Goal: Check status: Check status

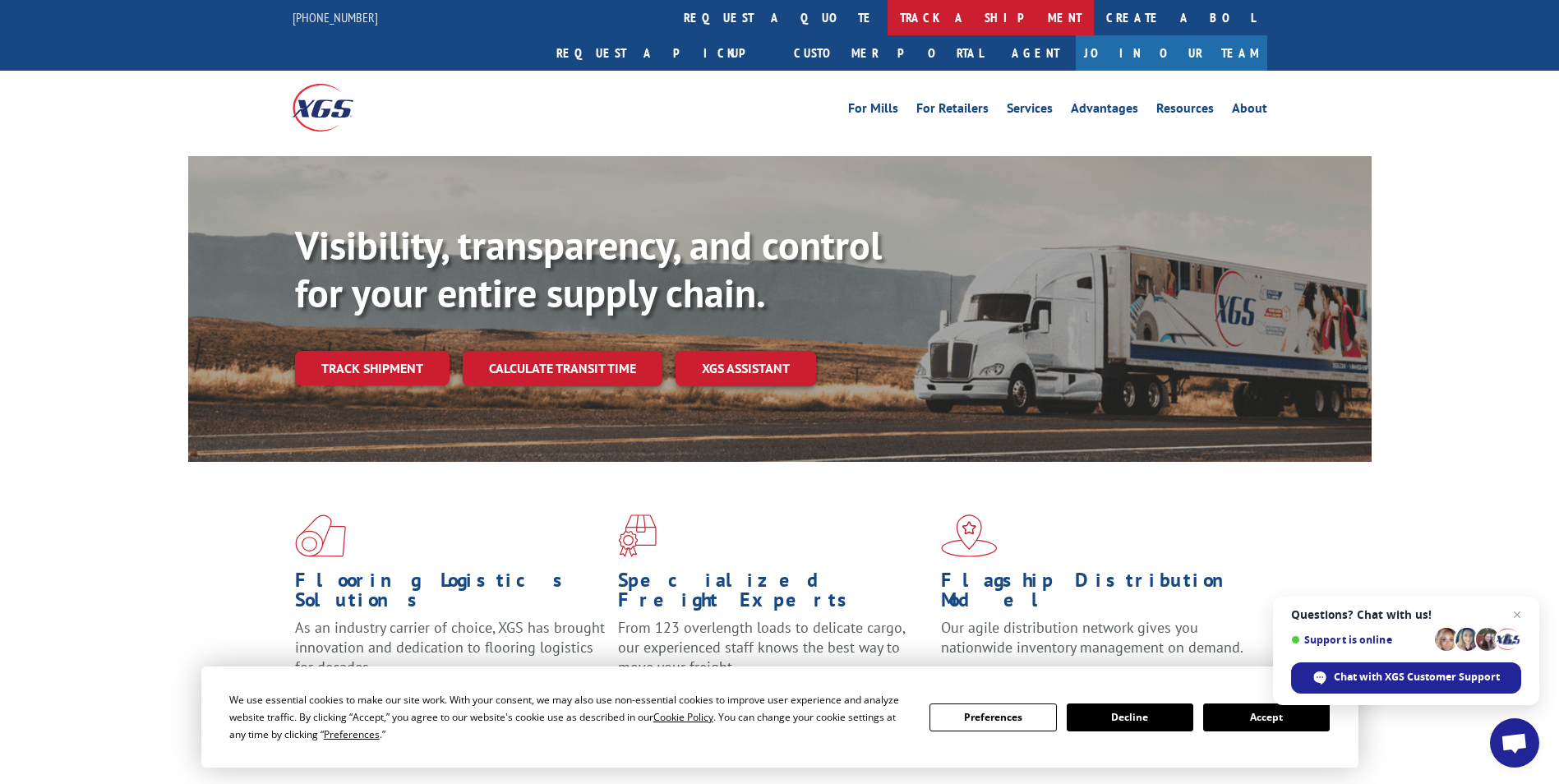
click at [887, 10] on link "track a shipment" at bounding box center [991, 17] width 206 height 36
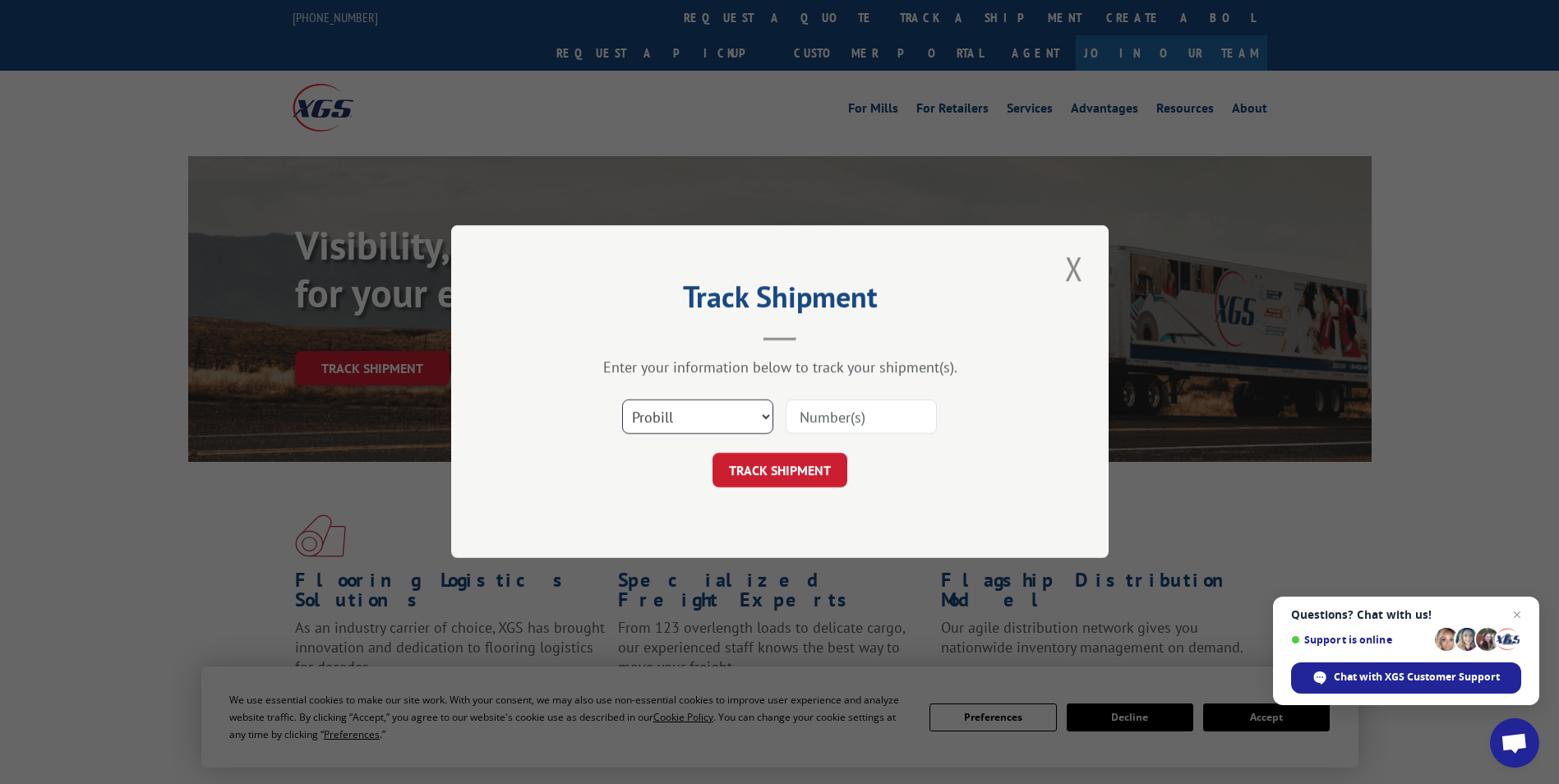
click at [765, 412] on select "Select category... Probill BOL PO" at bounding box center [698, 418] width 152 height 35
select select "bol"
click at [622, 400] on select "Select category... Probill BOL PO" at bounding box center [698, 418] width 152 height 35
click at [835, 418] on input at bounding box center [861, 418] width 152 height 35
paste input "5943208"
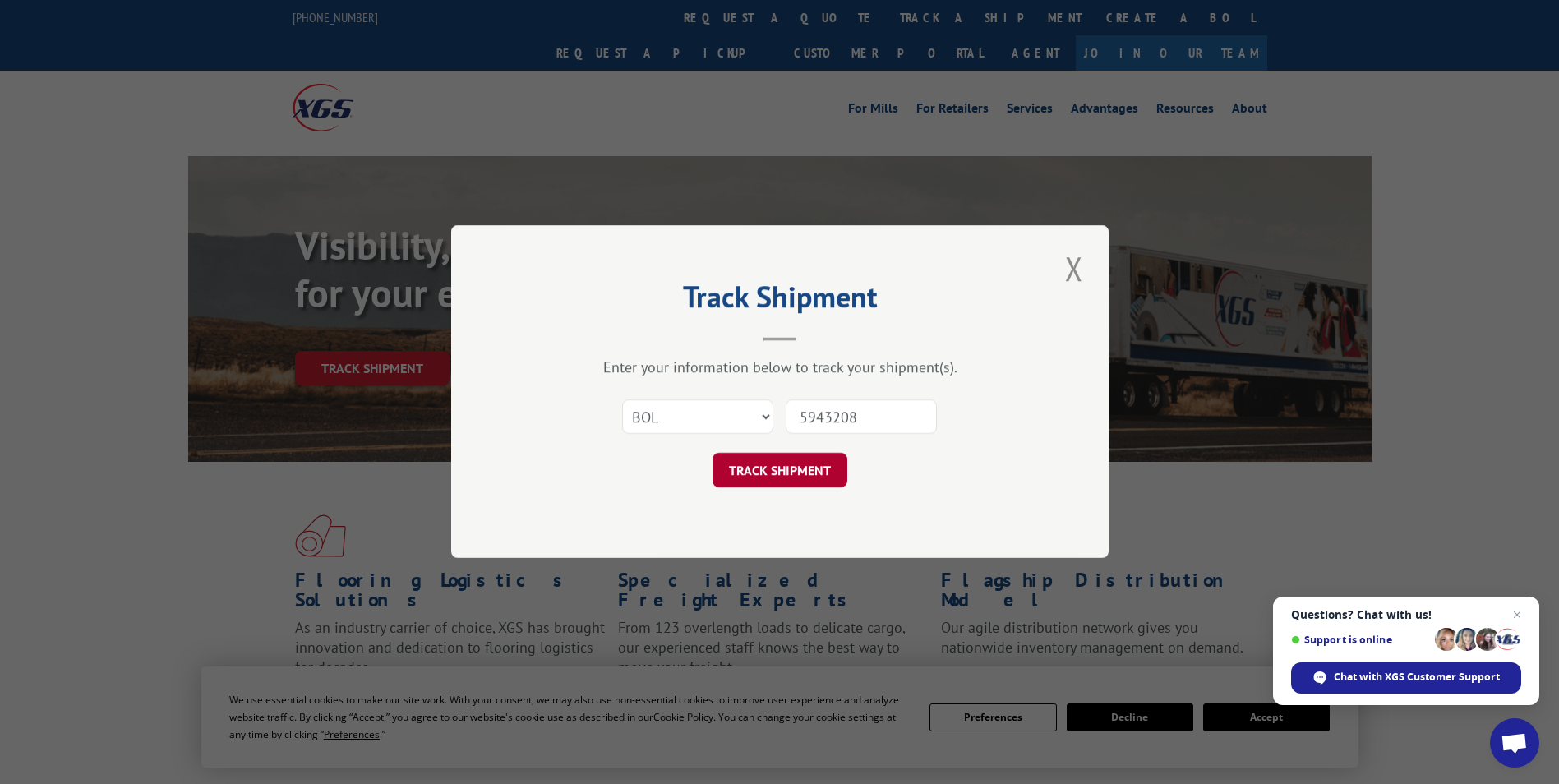
type input "5943208"
click at [799, 482] on button "TRACK SHIPMENT" at bounding box center [780, 471] width 135 height 35
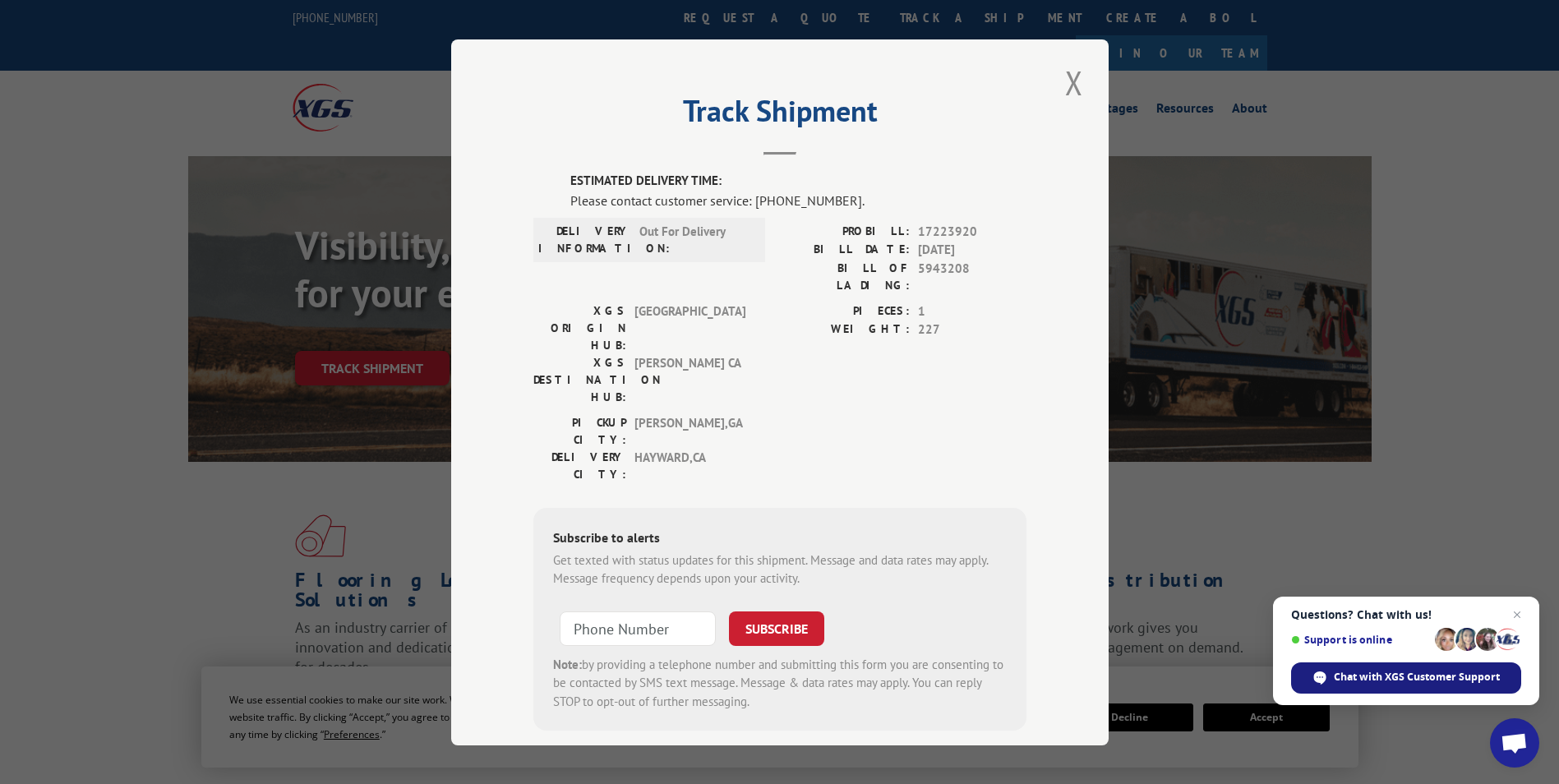
click at [1406, 683] on span "Chat with XGS Customer Support" at bounding box center [1418, 677] width 166 height 15
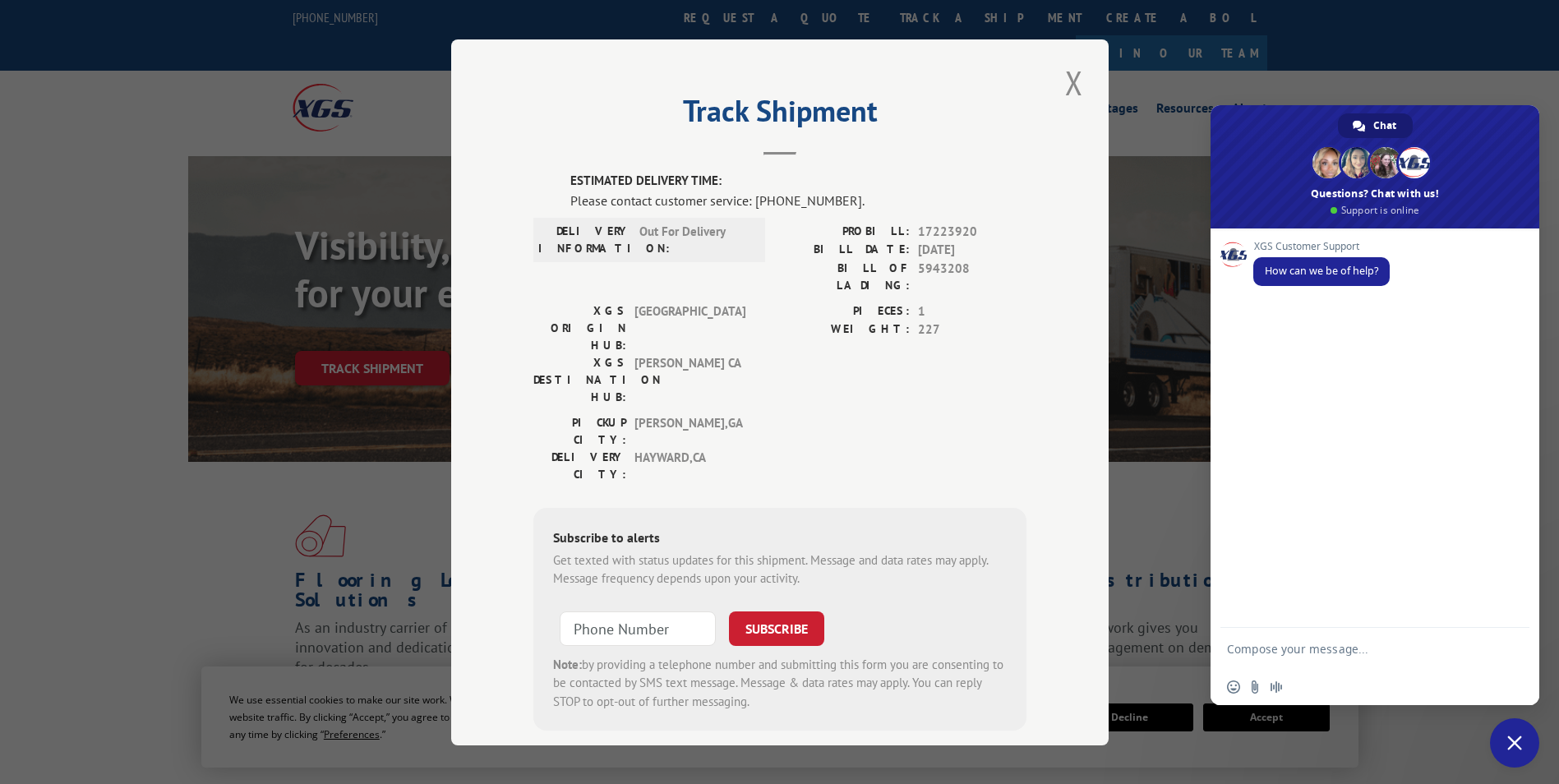
click at [1298, 646] on textarea "Compose your message..." at bounding box center [1359, 648] width 263 height 41
paste textarea "5943208"
type textarea "5943208 bol what is issue"
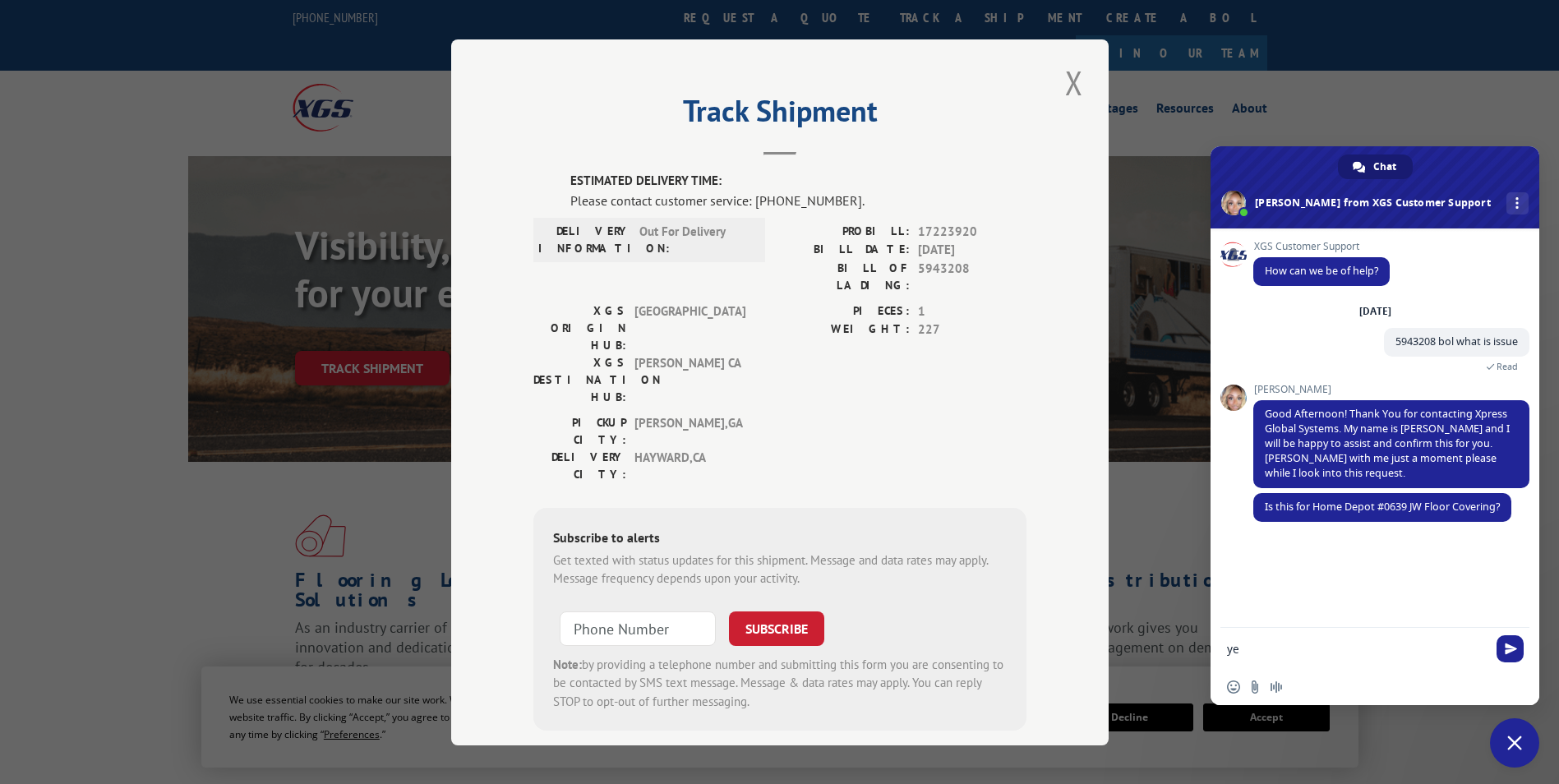
type textarea "yes"
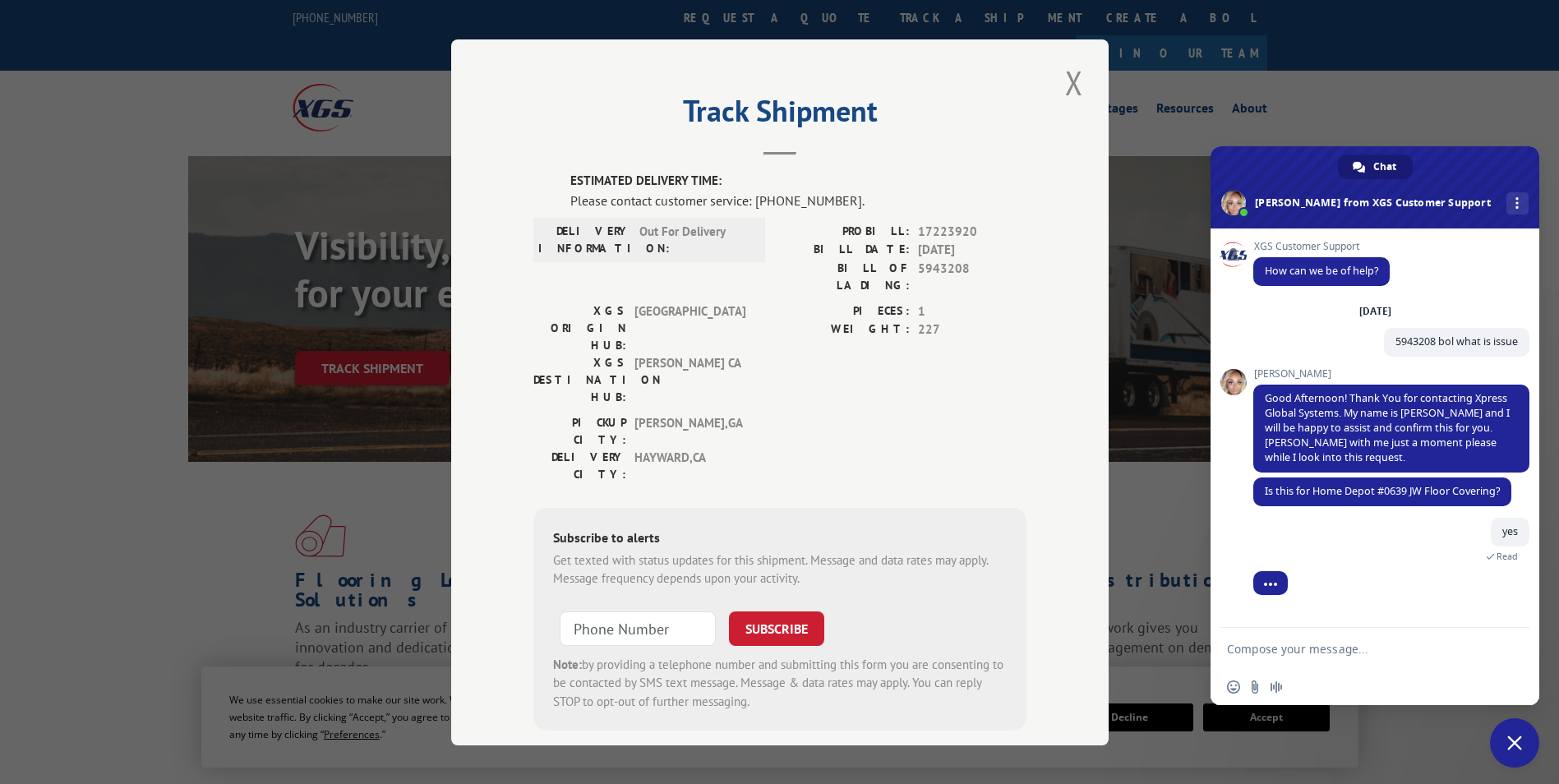
scroll to position [9, 0]
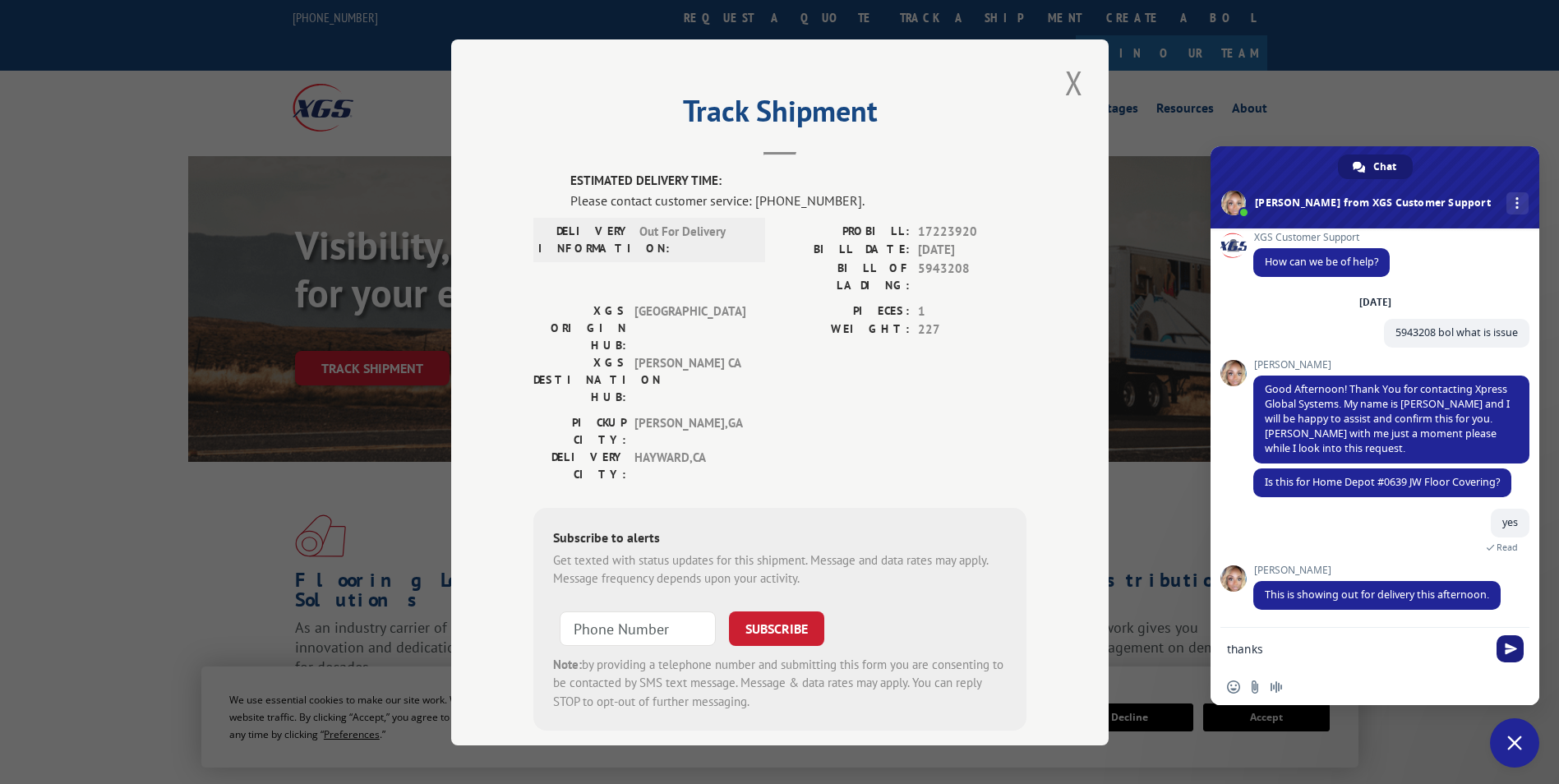
type textarea "thanks"
click at [1510, 647] on span "Send" at bounding box center [1511, 649] width 12 height 12
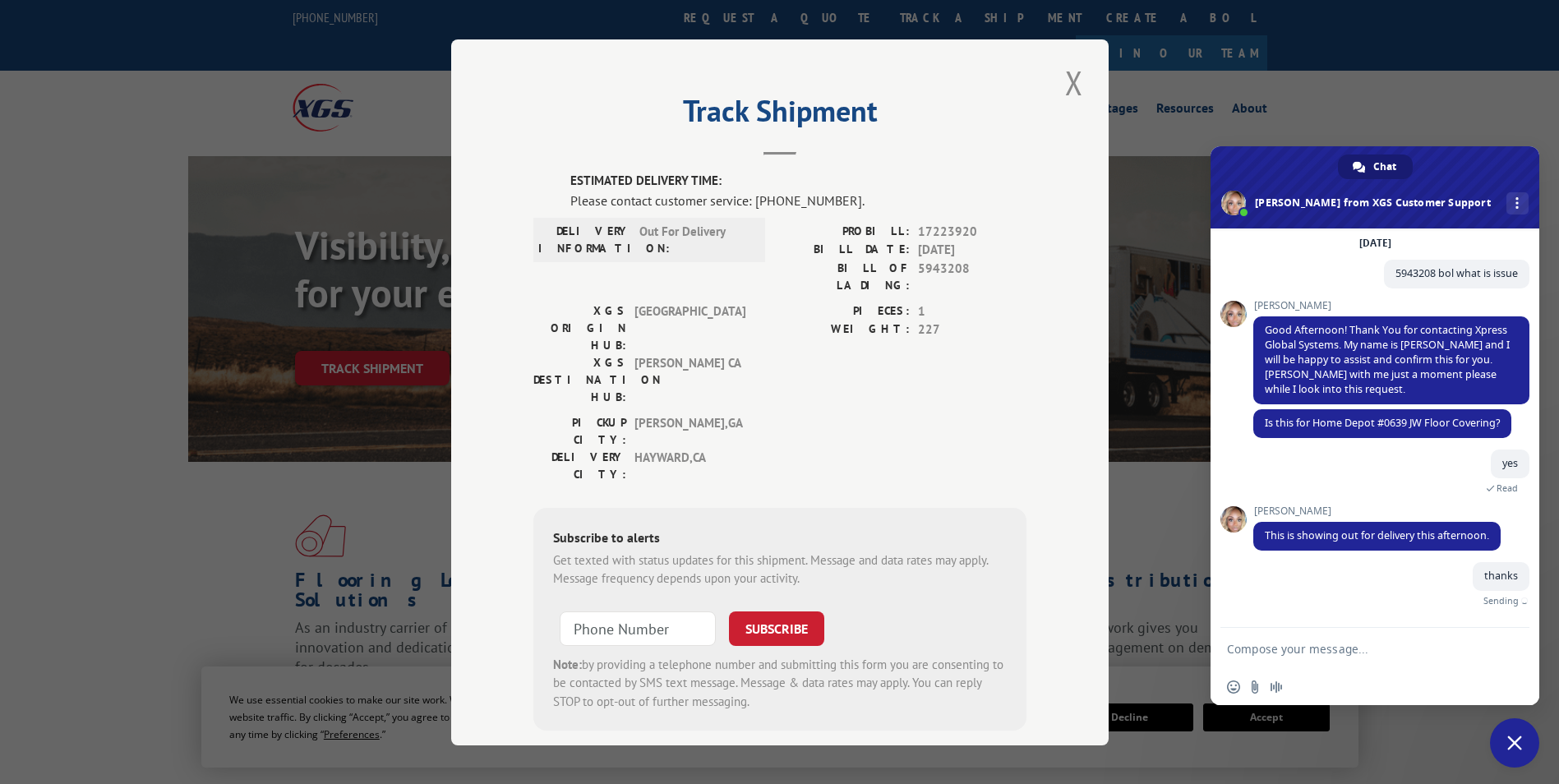
click at [1516, 741] on span "Close chat" at bounding box center [1515, 742] width 15 height 15
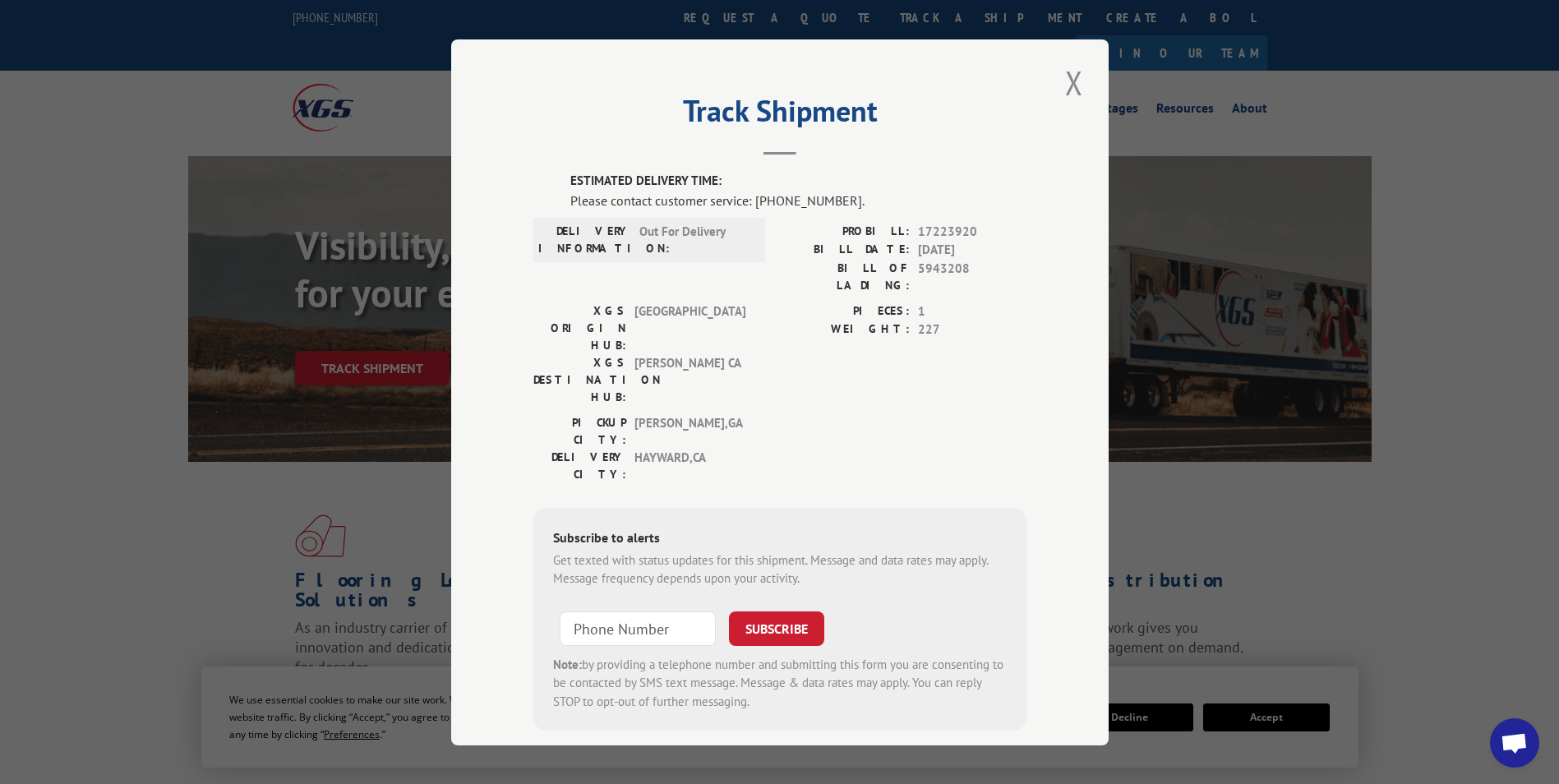
scroll to position [49, 0]
click at [1069, 82] on button "Close modal" at bounding box center [1075, 82] width 28 height 45
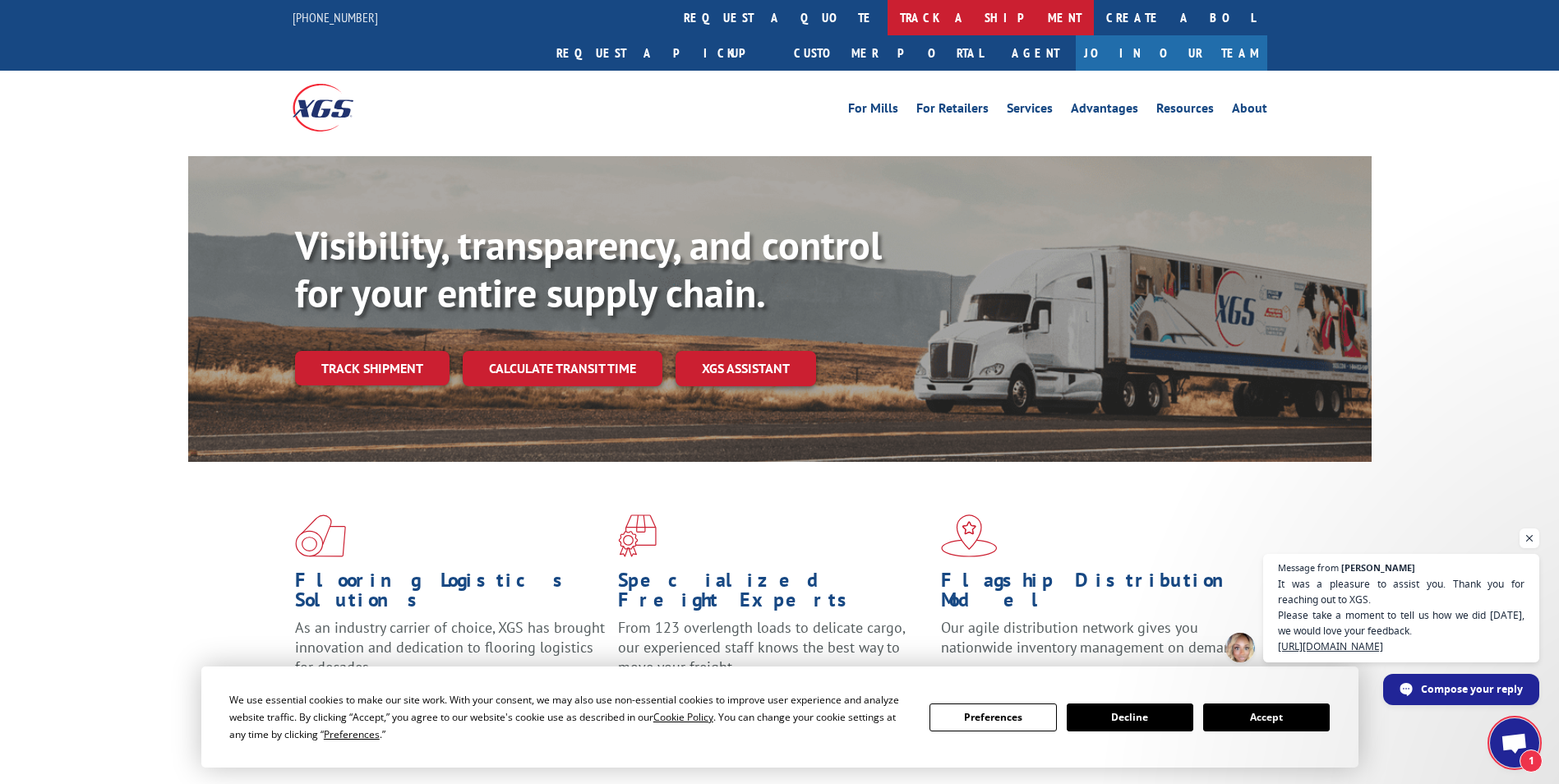
scroll to position [68, 0]
